Goal: Contribute content: Add original content to the website for others to see

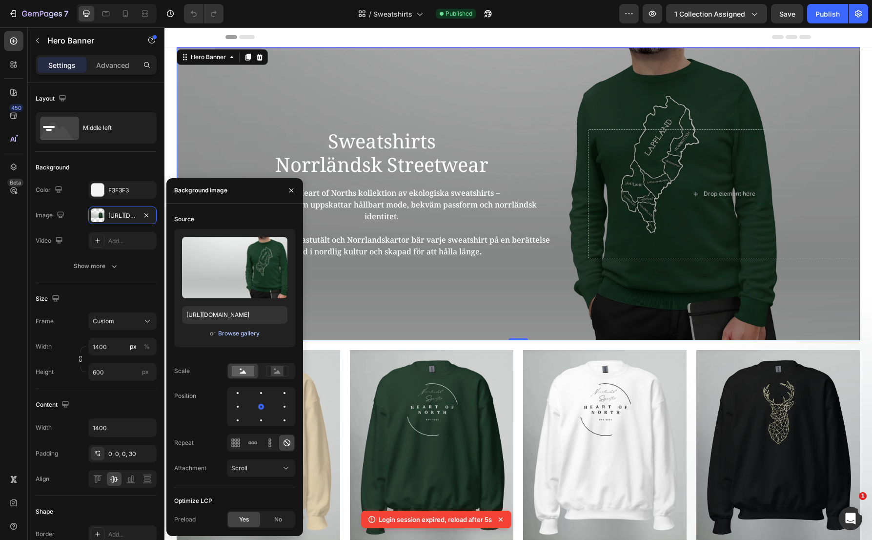
click at [235, 331] on div "Browse gallery" at bounding box center [238, 333] width 41 height 9
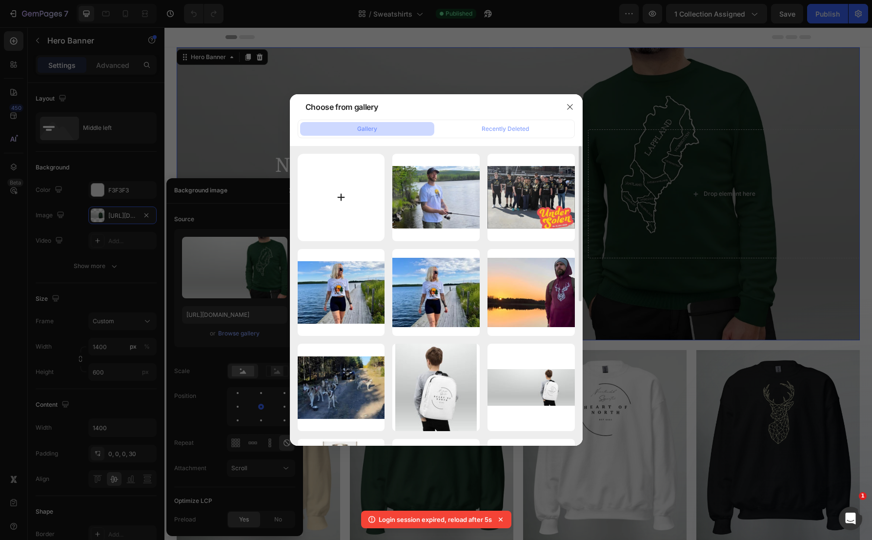
click at [361, 204] on input "file" at bounding box center [341, 197] width 87 height 87
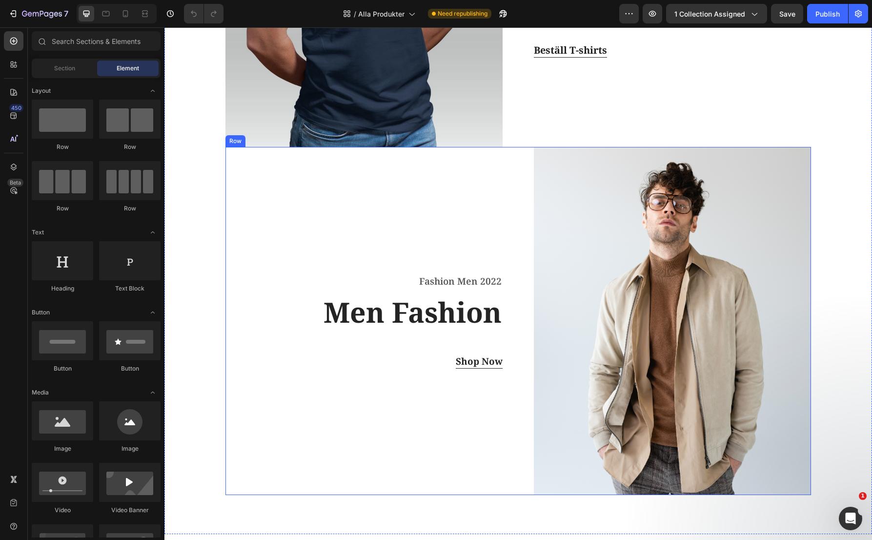
scroll to position [537, 0]
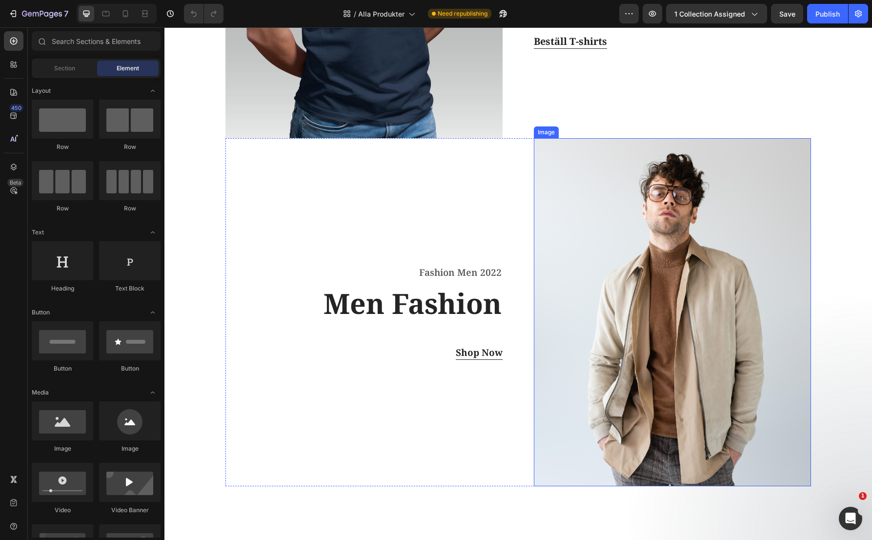
click at [638, 248] on img at bounding box center [672, 312] width 277 height 348
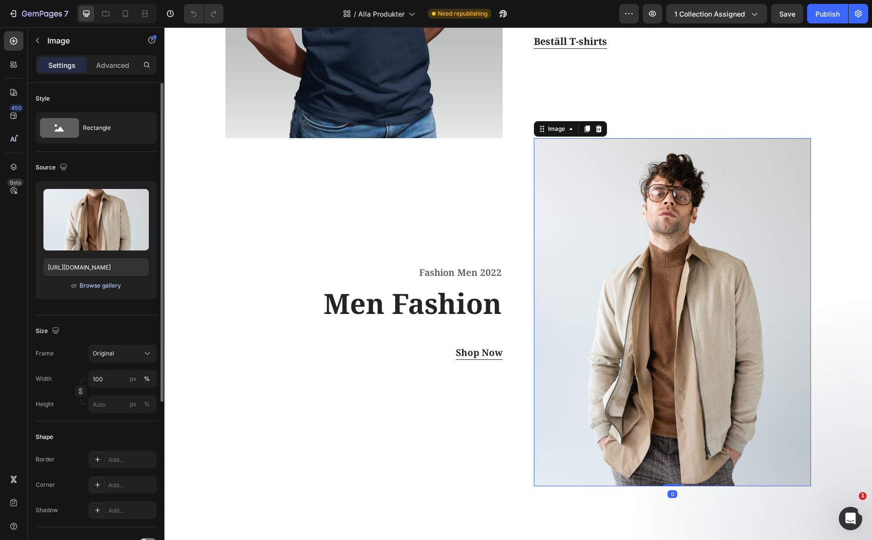
click at [113, 285] on div "Browse gallery" at bounding box center [100, 285] width 41 height 9
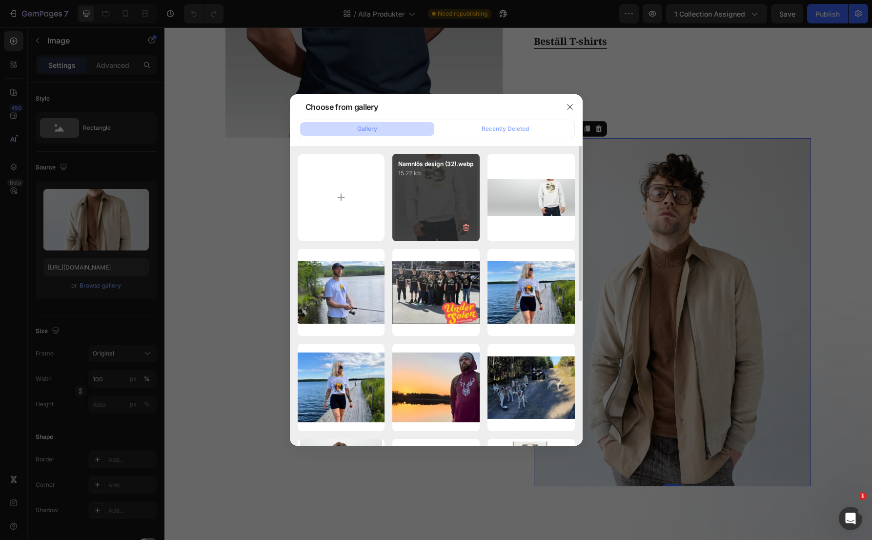
click at [442, 197] on div "Namnlös design (32).webp 15.22 kb" at bounding box center [435, 197] width 87 height 87
type input "[URL][DOMAIN_NAME]"
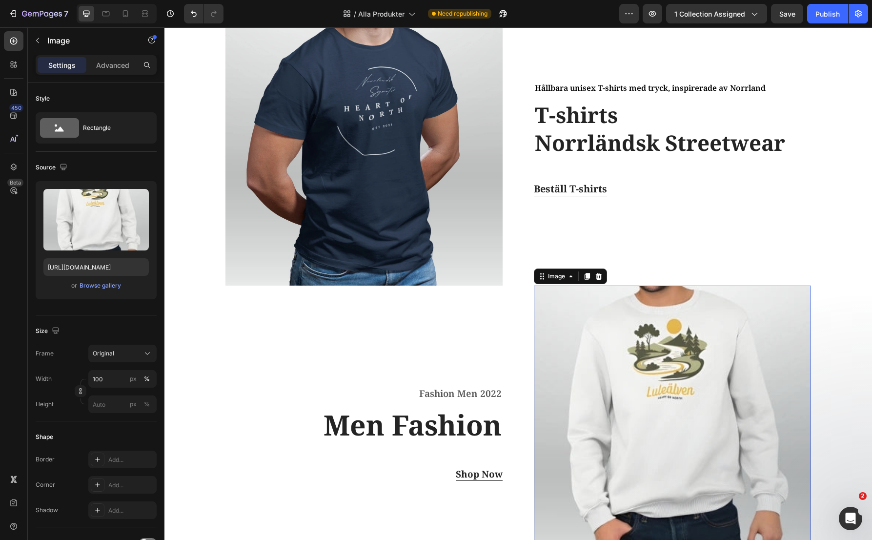
scroll to position [293, 0]
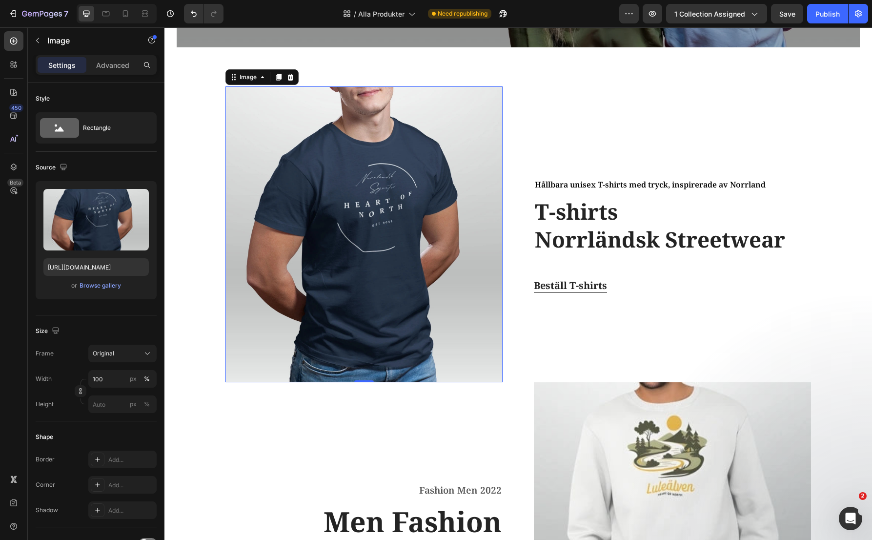
click at [476, 253] on img at bounding box center [363, 234] width 277 height 296
click at [653, 458] on img at bounding box center [672, 530] width 277 height 296
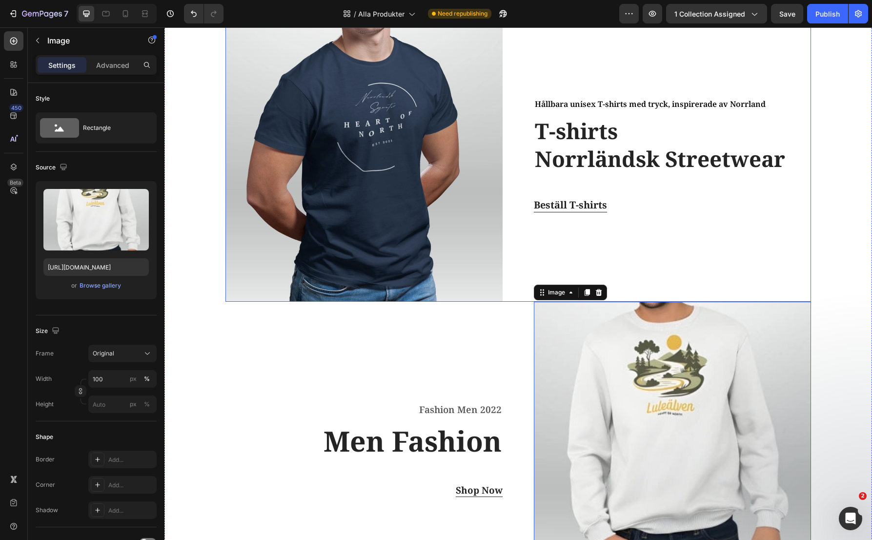
scroll to position [390, 0]
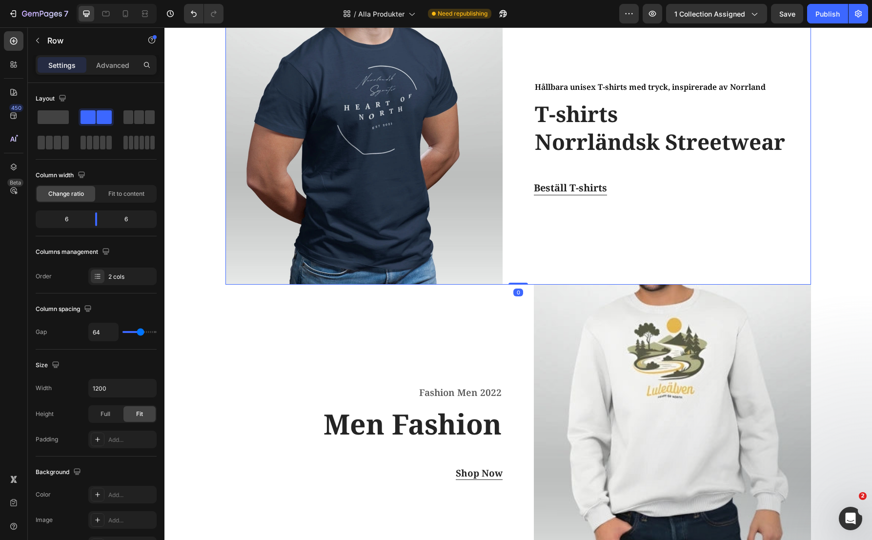
click at [638, 264] on div "Hållbara unisex T-shirts med tryck, inspirerade av Norrland Text block T-shirts…" at bounding box center [672, 137] width 277 height 296
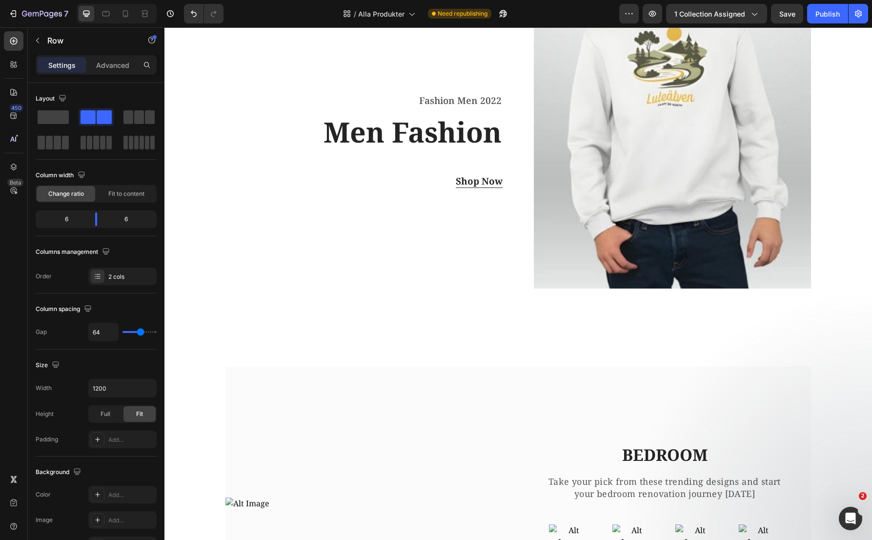
scroll to position [683, 0]
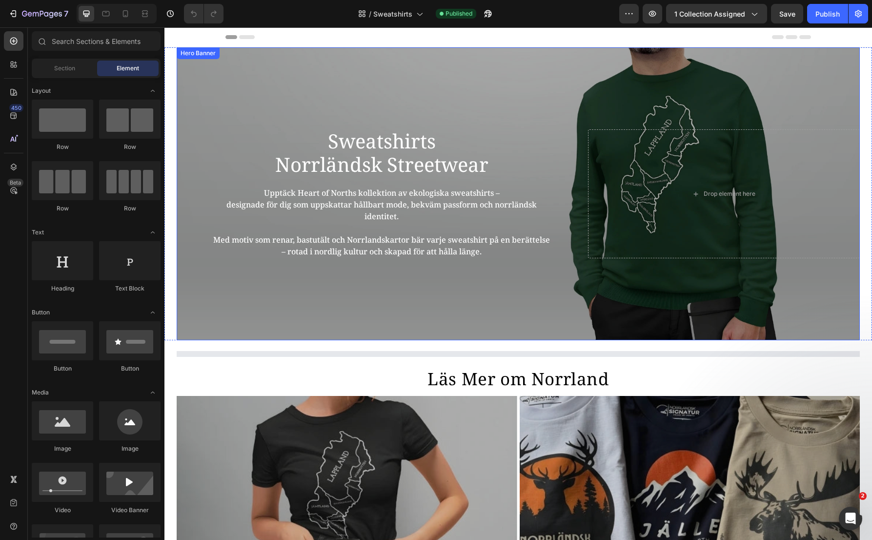
click at [269, 78] on div "Overlay" at bounding box center [518, 193] width 683 height 293
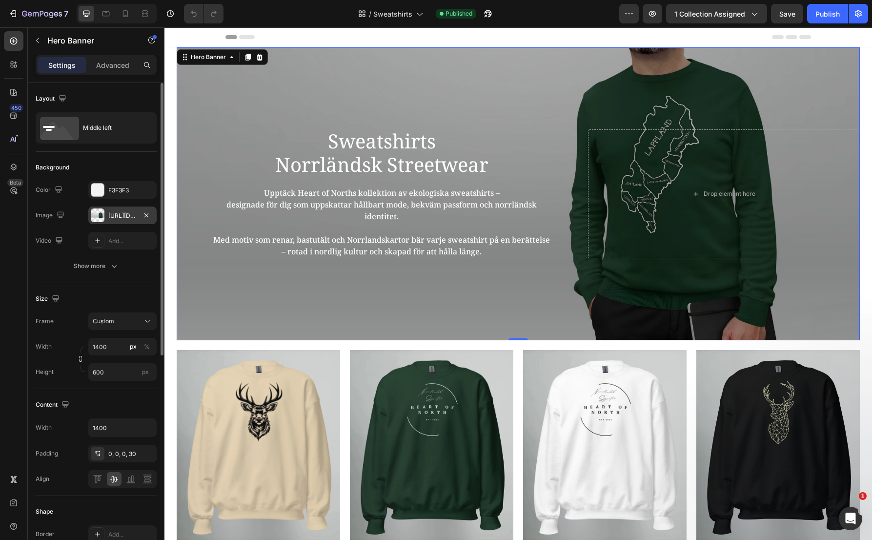
click at [118, 212] on div "[URL][DOMAIN_NAME]" at bounding box center [122, 215] width 28 height 9
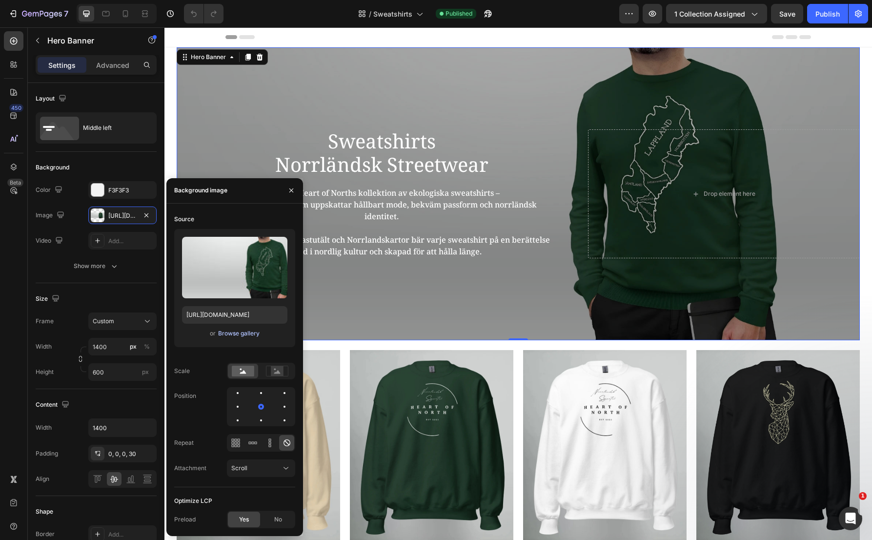
click at [233, 338] on button "Browse gallery" at bounding box center [239, 333] width 42 height 10
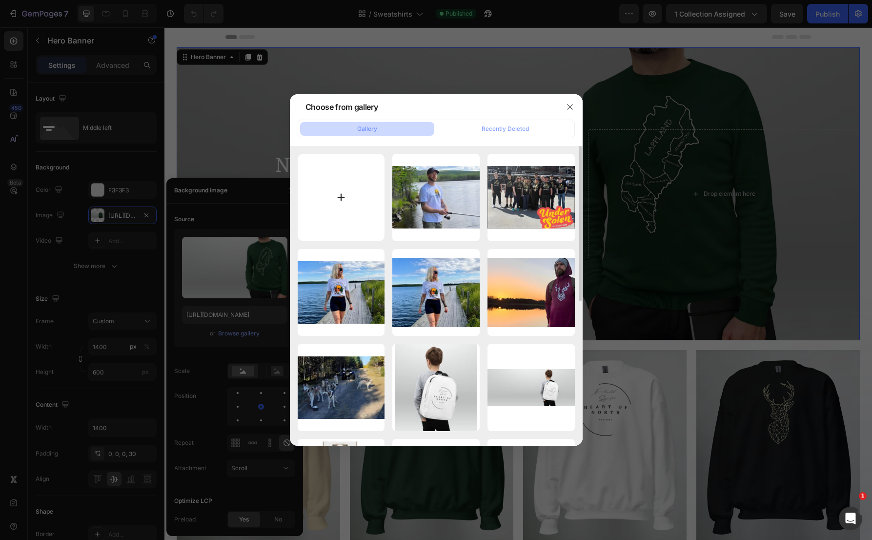
click at [352, 173] on input "file" at bounding box center [341, 197] width 87 height 87
type input "C:\fakepath\BERGNÄSET.webp"
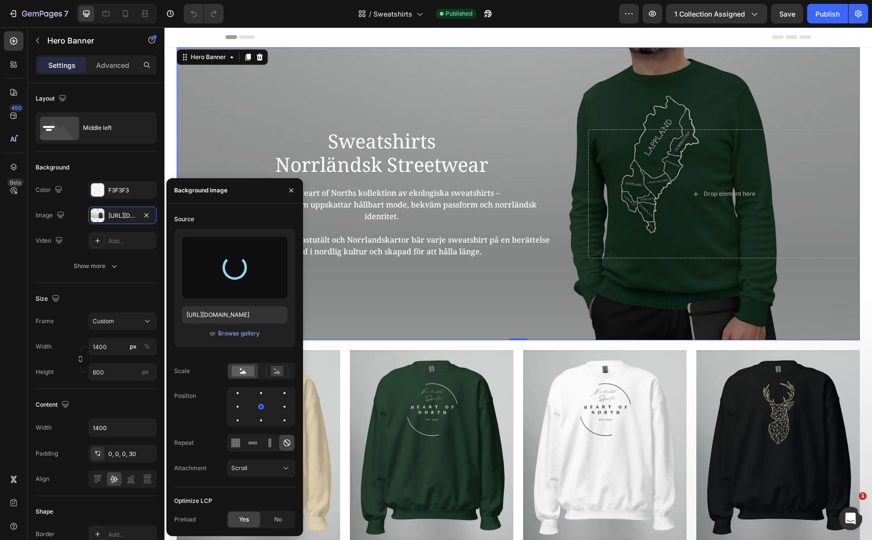
type input "[URL][DOMAIN_NAME]"
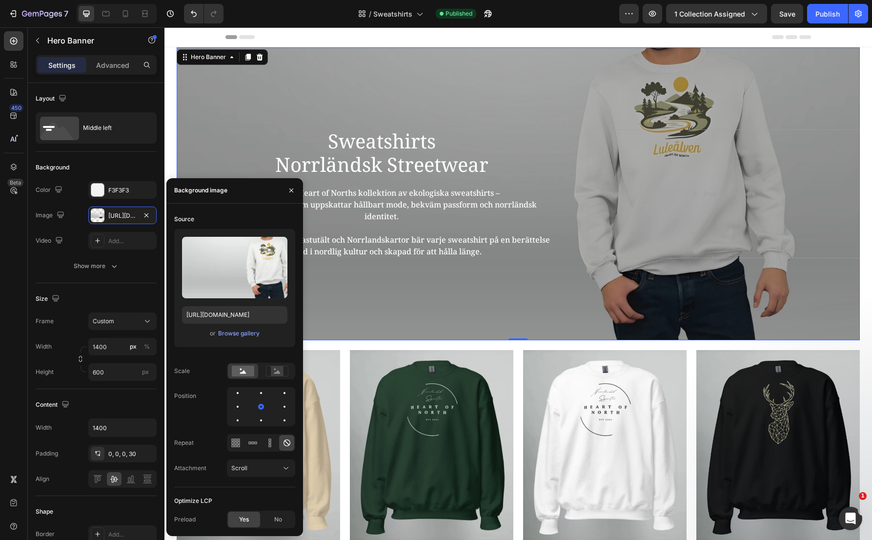
click at [474, 34] on div "Header" at bounding box center [518, 37] width 586 height 20
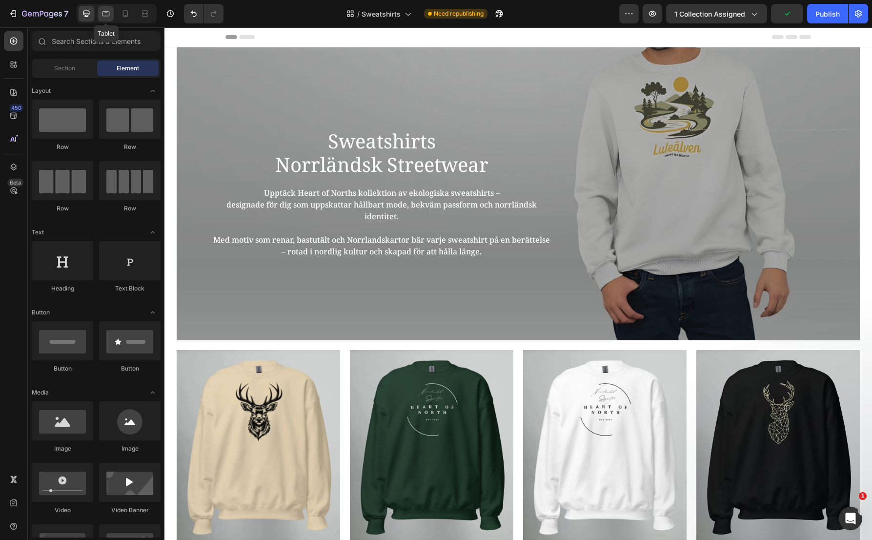
click at [101, 18] on icon at bounding box center [106, 14] width 10 height 10
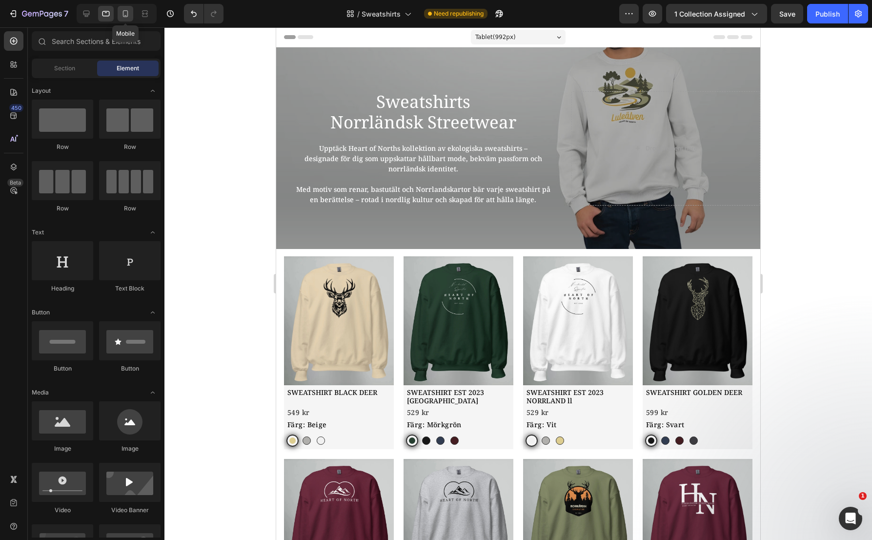
click at [125, 14] on icon at bounding box center [126, 14] width 10 height 10
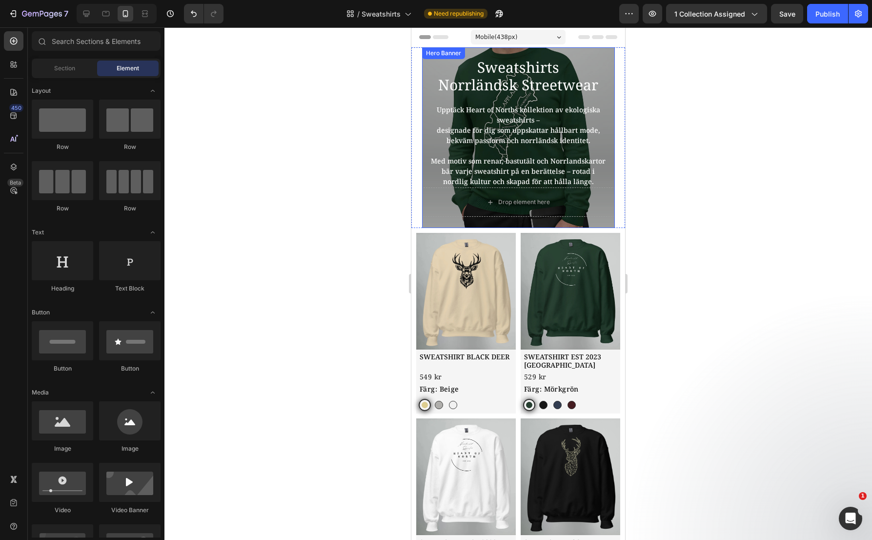
click at [569, 56] on div "Overlay" at bounding box center [518, 137] width 193 height 181
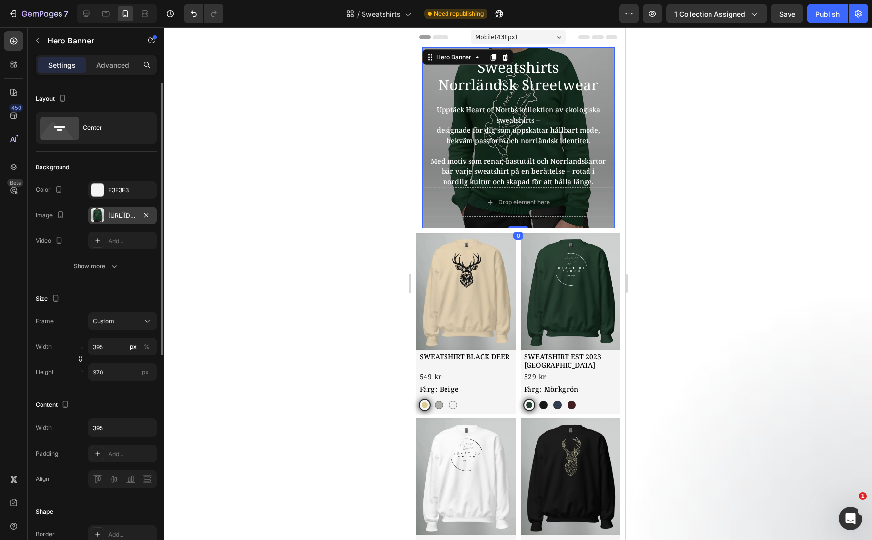
click at [123, 215] on div "[URL][DOMAIN_NAME]" at bounding box center [122, 215] width 28 height 9
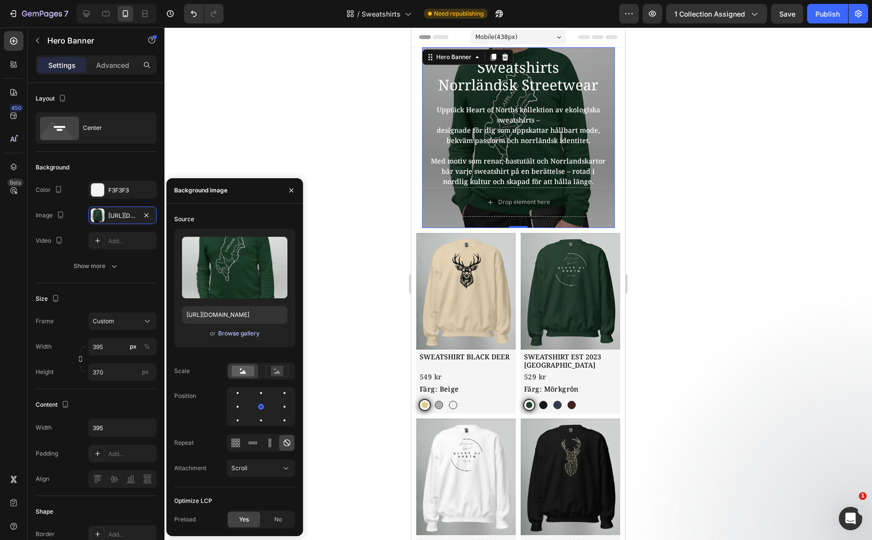
click at [243, 330] on div "Browse gallery" at bounding box center [238, 333] width 41 height 9
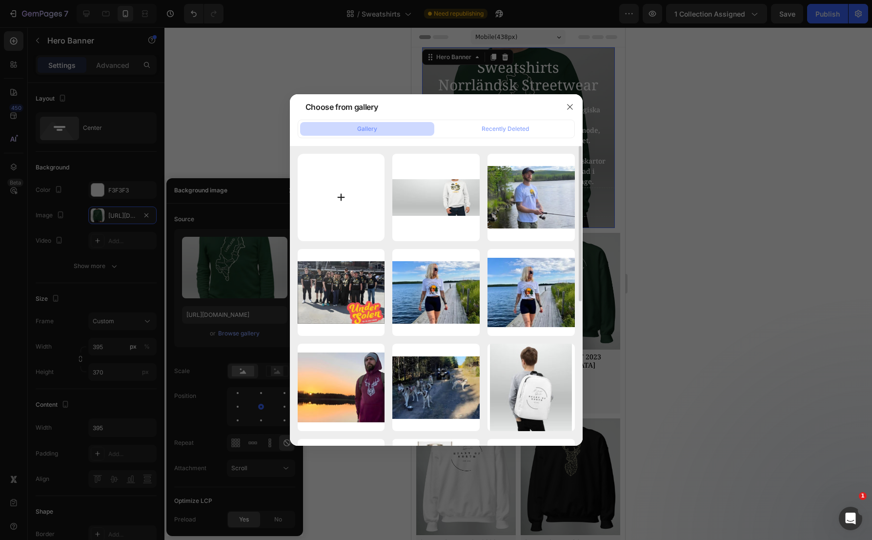
click at [322, 206] on input "file" at bounding box center [341, 197] width 87 height 87
type input "C:\fakepath\Namnlös design (32).webp"
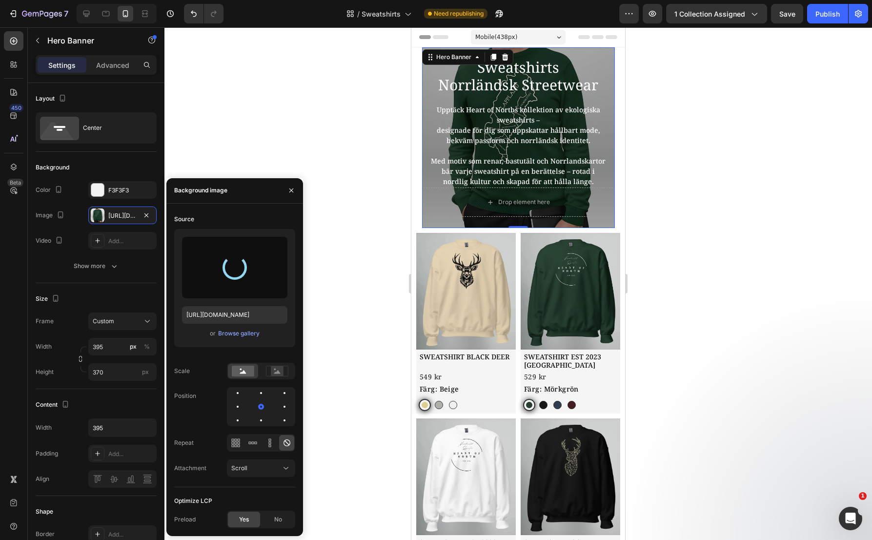
type input "[URL][DOMAIN_NAME]"
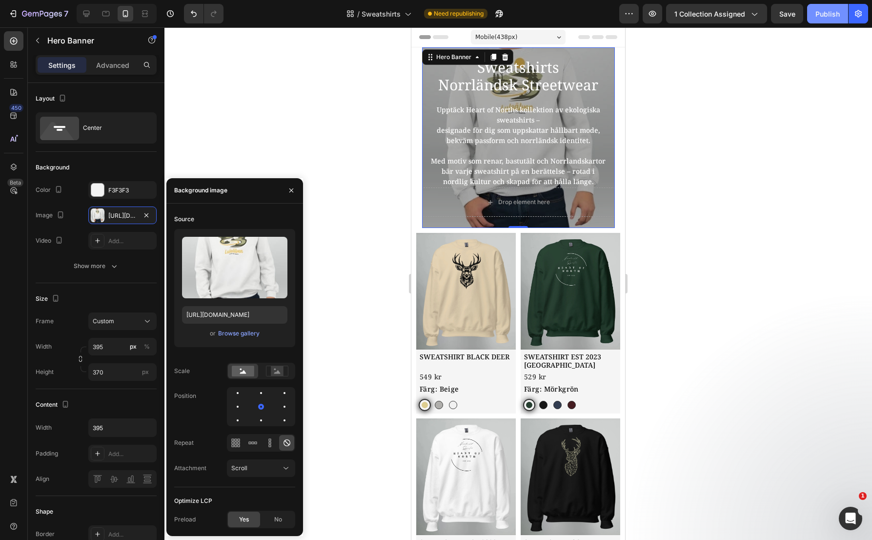
click at [832, 12] on div "Publish" at bounding box center [827, 14] width 24 height 10
